Goal: Check status: Check status

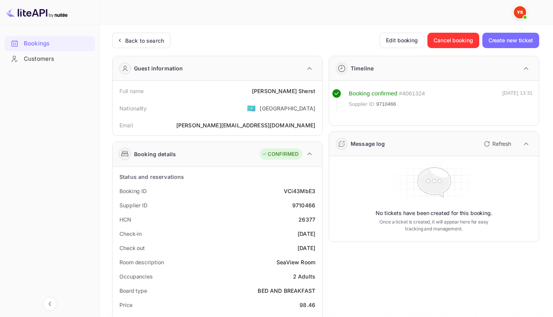
click at [121, 41] on icon at bounding box center [120, 41] width 8 height 8
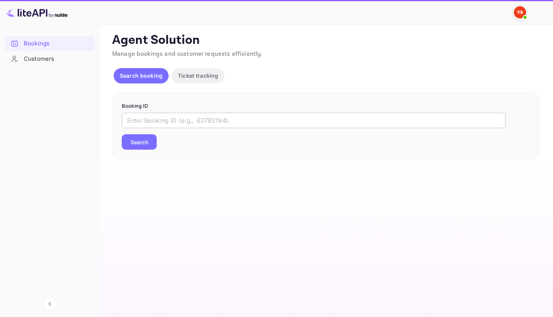
click at [161, 124] on input "text" at bounding box center [314, 120] width 384 height 15
paste input "9451189"
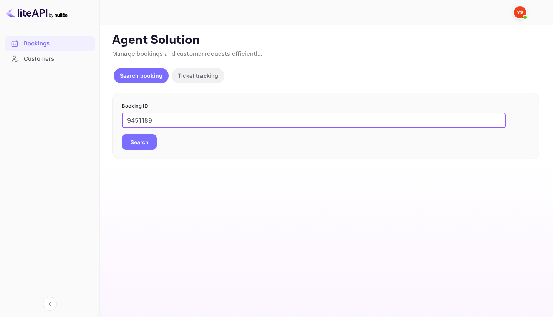
type input "9451189"
click at [146, 135] on button "Search" at bounding box center [139, 141] width 35 height 15
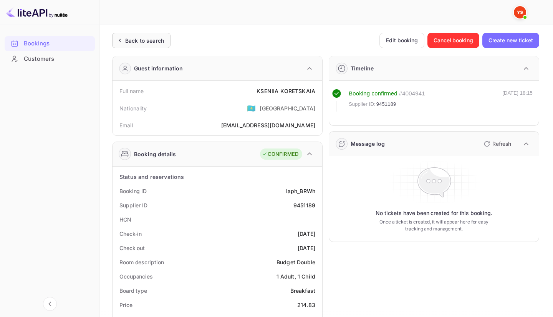
click at [167, 33] on div "Back to search" at bounding box center [141, 40] width 58 height 15
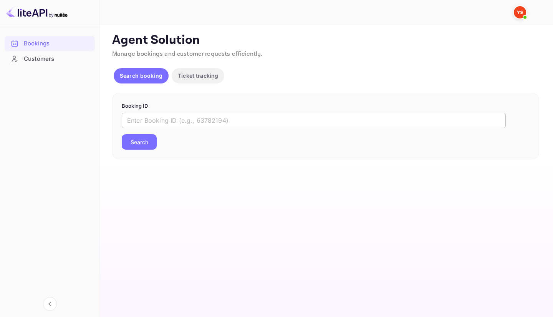
click at [197, 126] on input "text" at bounding box center [314, 120] width 384 height 15
paste input "9492867"
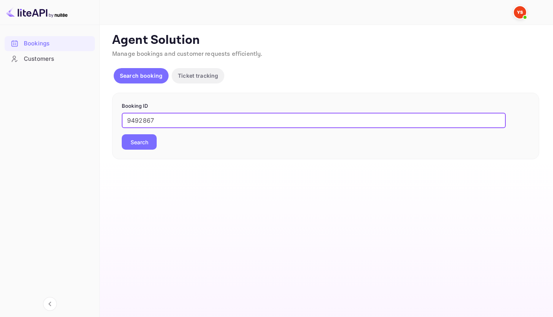
type input "9492867"
click at [136, 139] on button "Search" at bounding box center [139, 141] width 35 height 15
